Goal: Task Accomplishment & Management: Use online tool/utility

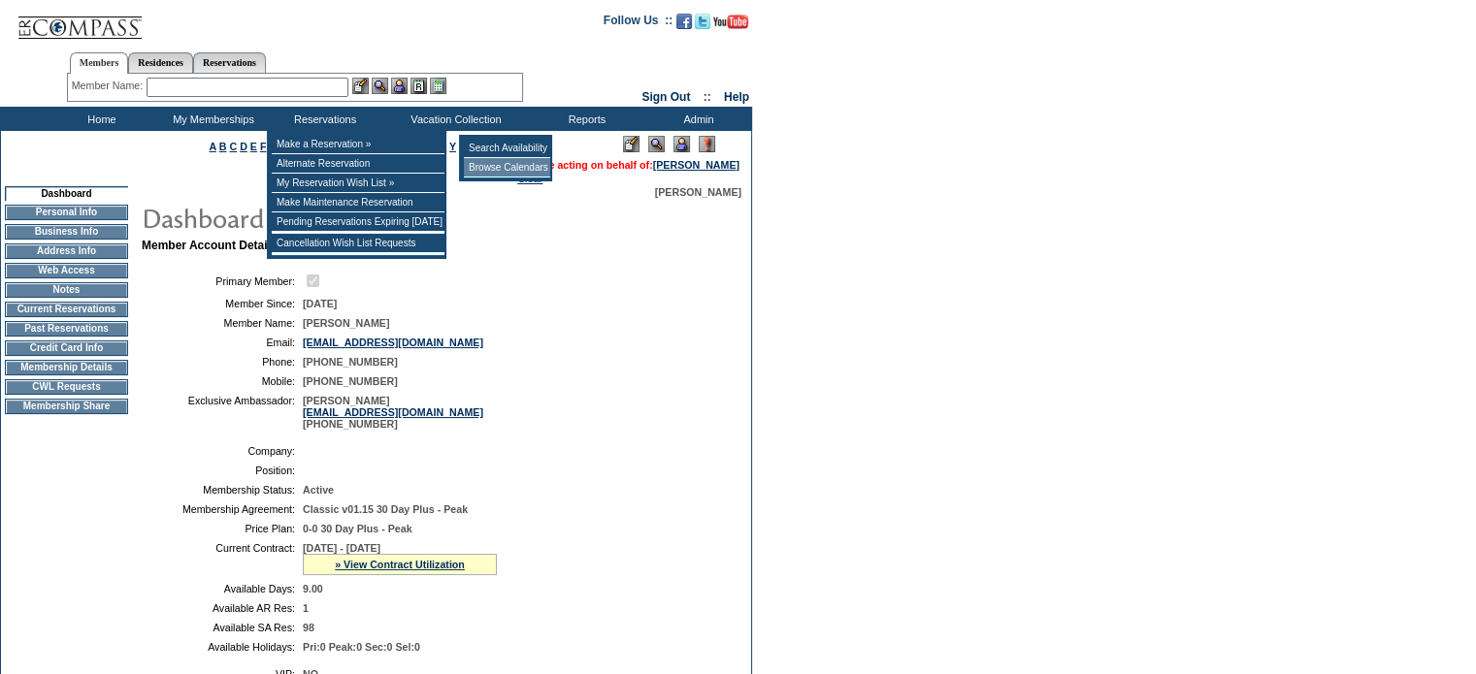
click at [523, 169] on td "Browse Calendars" at bounding box center [507, 167] width 86 height 19
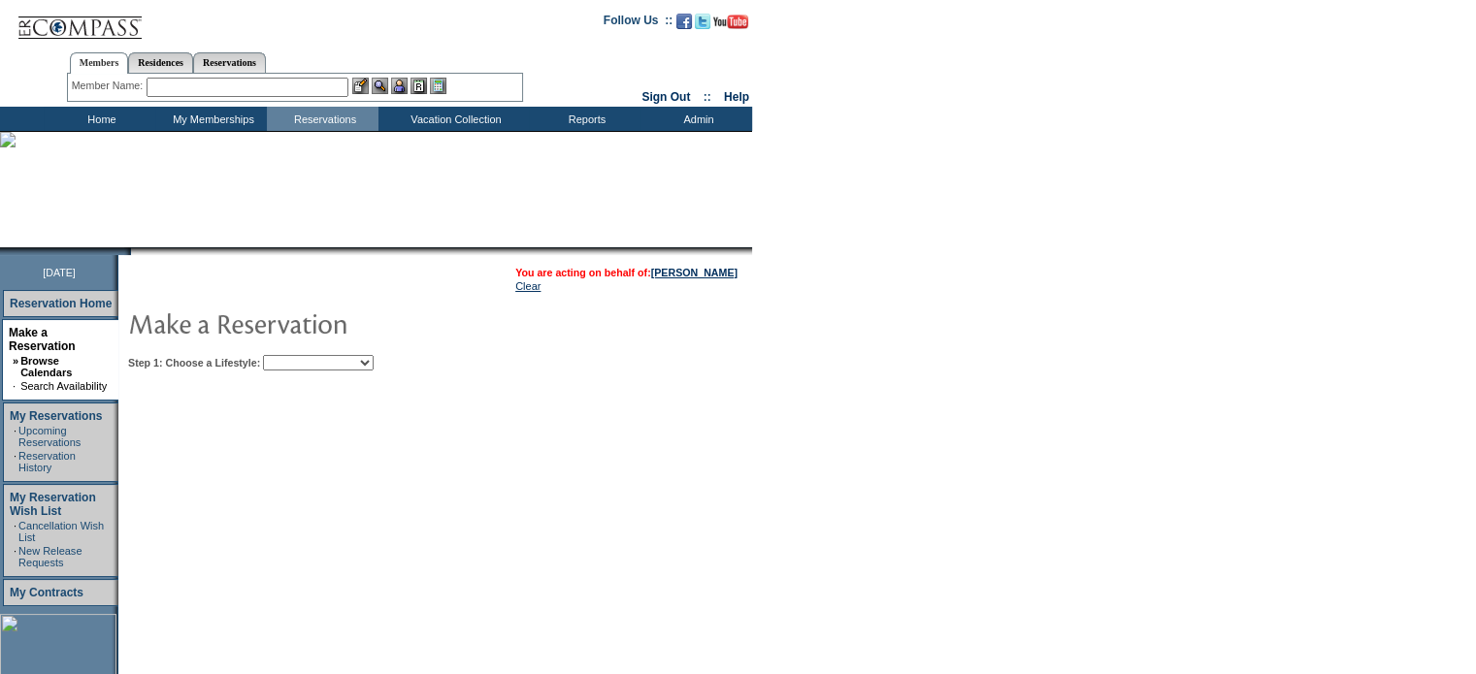
click at [374, 361] on select "Beach Leisure Metropolitan Mountain OIAL for Adventure OIAL for Couples OIAL fo…" at bounding box center [318, 363] width 111 height 16
select select "Leisure"
click at [296, 355] on select "Beach Leisure Metropolitan Mountain OIAL for Adventure OIAL for Couples OIAL fo…" at bounding box center [318, 363] width 111 height 16
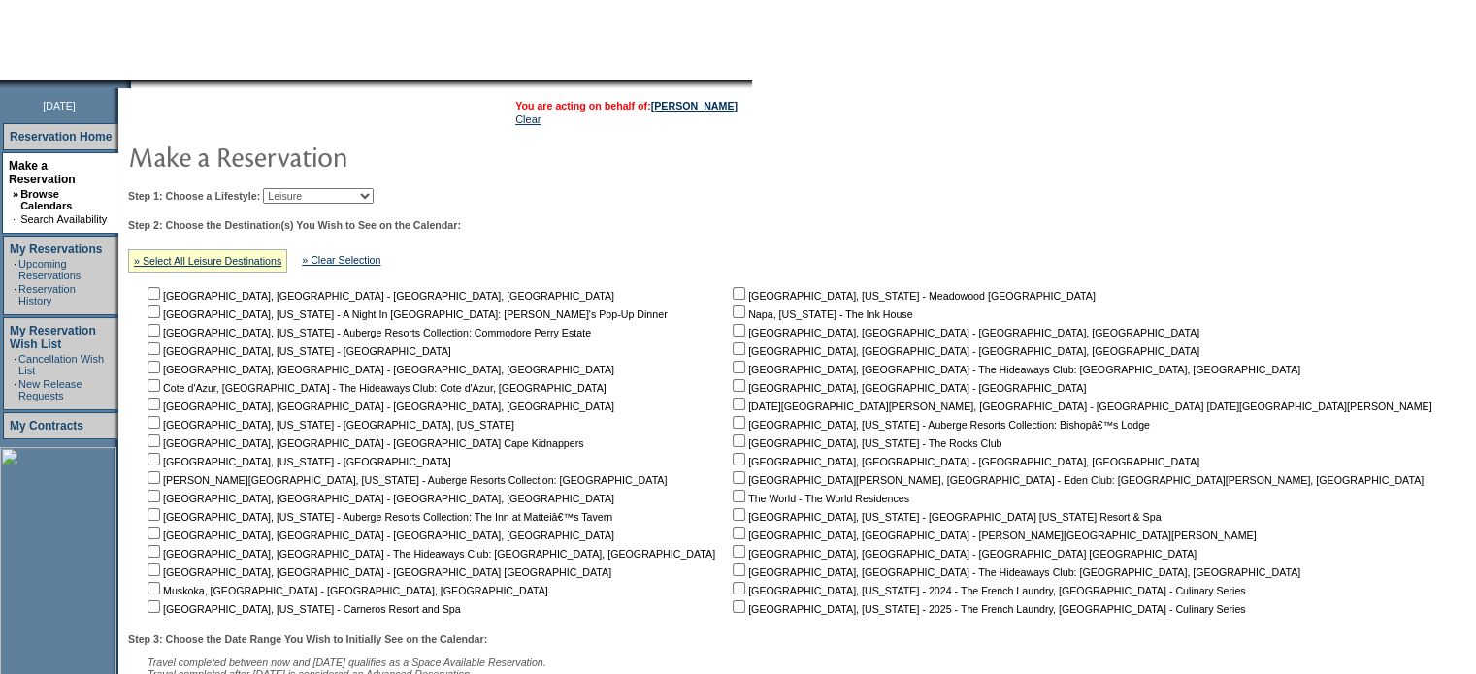
scroll to position [362, 0]
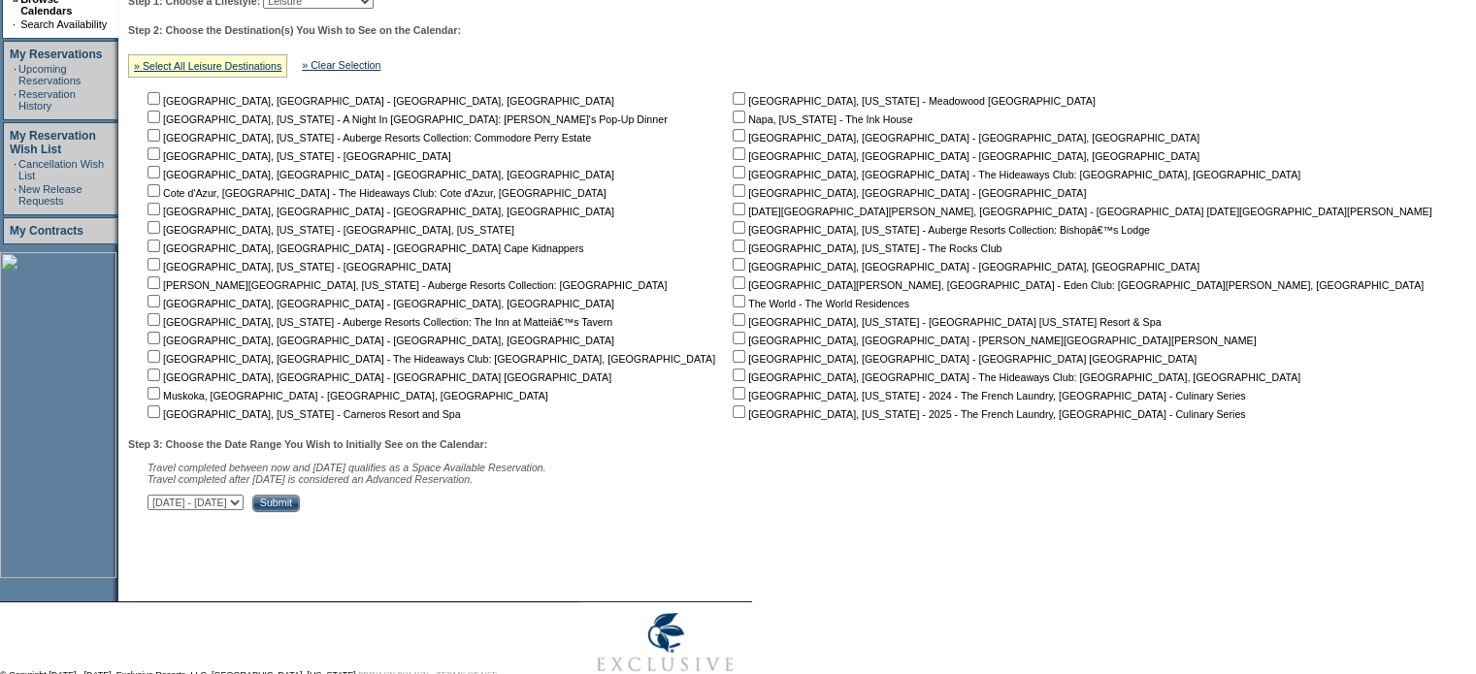
click at [160, 412] on input "checkbox" at bounding box center [153, 412] width 13 height 13
checkbox input "true"
click at [300, 509] on input "Submit" at bounding box center [276, 503] width 48 height 17
